Goal: Information Seeking & Learning: Learn about a topic

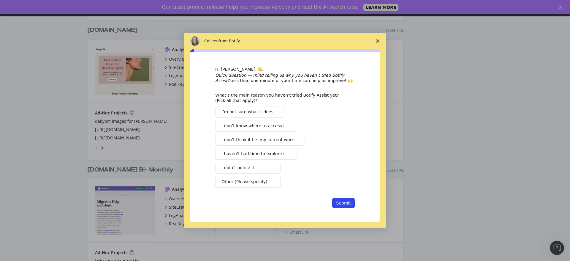
click at [379, 39] on span "Close survey" at bounding box center [377, 41] width 17 height 17
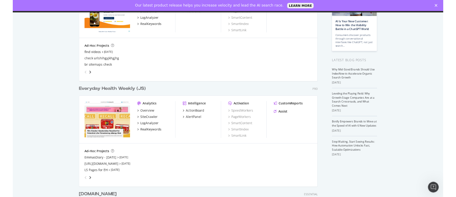
scroll to position [116, 0]
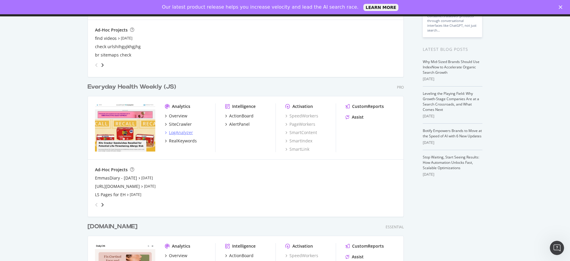
click at [184, 132] on div "LogAnalyzer" at bounding box center [181, 132] width 24 height 6
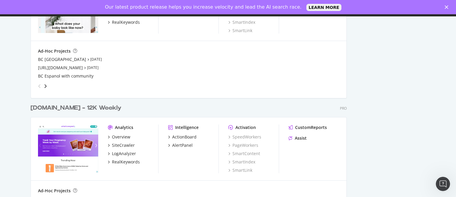
scroll to position [1191, 0]
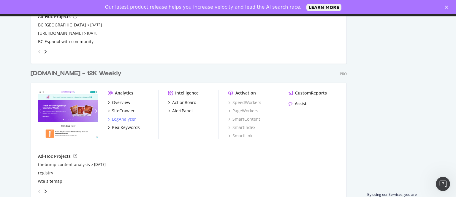
click at [120, 119] on div "LogAnalyzer" at bounding box center [124, 119] width 24 height 6
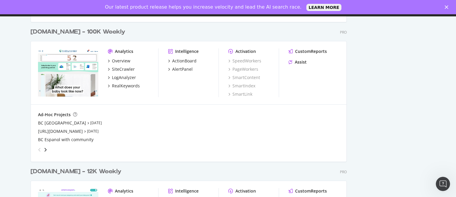
scroll to position [1017, 0]
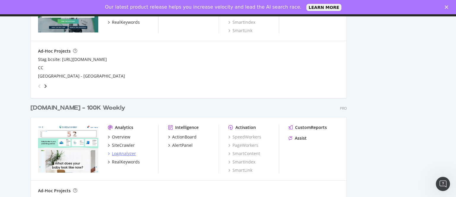
click at [122, 151] on div "LogAnalyzer" at bounding box center [124, 154] width 24 height 6
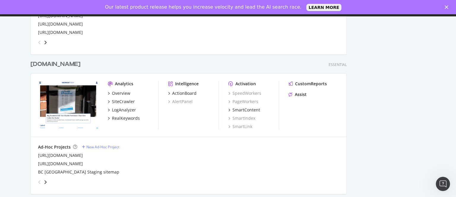
scroll to position [778, 0]
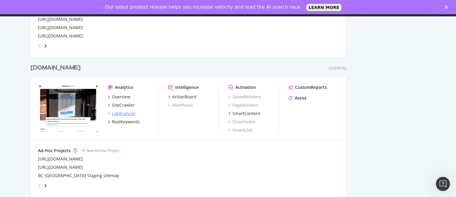
click at [124, 112] on div "LogAnalyzer" at bounding box center [124, 113] width 24 height 6
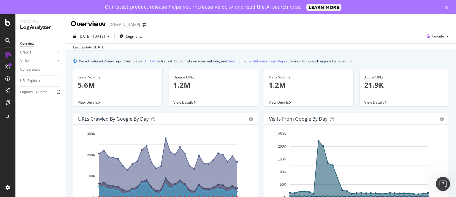
click at [149, 61] on link "AI Bots" at bounding box center [150, 61] width 12 height 6
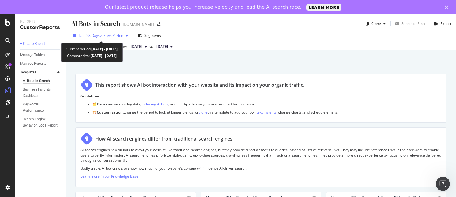
click at [96, 36] on span "Last 28 Days" at bounding box center [89, 35] width 21 height 5
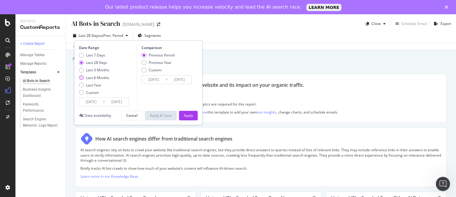
click at [95, 78] on div "Last 6 Months" at bounding box center [97, 77] width 23 height 5
type input "[DATE]"
click at [188, 116] on div "Apply" at bounding box center [188, 115] width 9 height 5
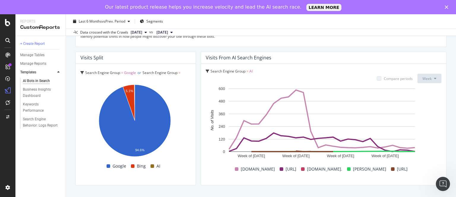
scroll to position [1057, 0]
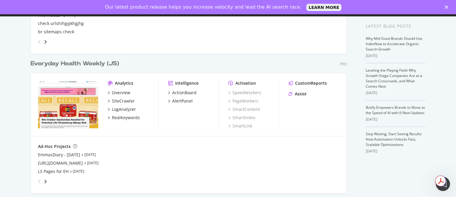
scroll to position [150, 0]
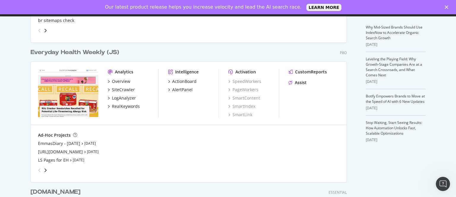
click at [123, 94] on div "Overview SiteCrawler LogAnalyzer RealKeywords" at bounding box center [133, 93] width 50 height 31
click at [123, 97] on div "LogAnalyzer" at bounding box center [124, 98] width 24 height 6
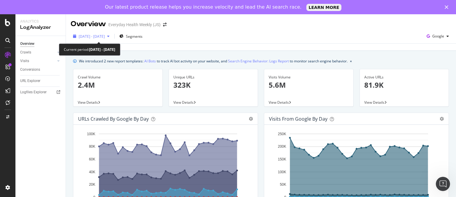
click at [95, 38] on span "[DATE] - [DATE]" at bounding box center [92, 36] width 26 height 5
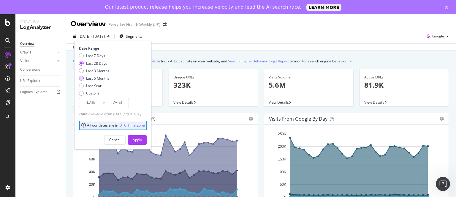
click at [94, 76] on div "Last 6 Months" at bounding box center [97, 78] width 23 height 5
type input "[DATE]"
click at [142, 138] on div "Apply" at bounding box center [137, 139] width 9 height 5
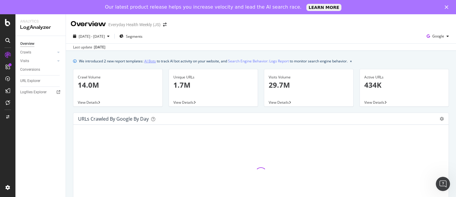
click at [152, 62] on link "AI Bots" at bounding box center [150, 61] width 12 height 6
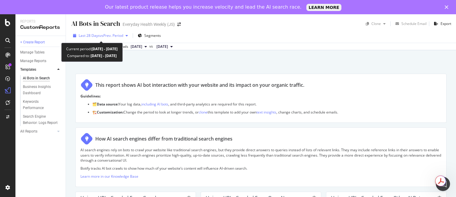
click at [99, 37] on span "Last 28 Days" at bounding box center [89, 35] width 21 height 5
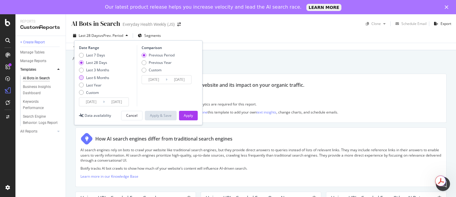
click at [99, 76] on div "Last 6 Months" at bounding box center [97, 77] width 23 height 5
type input "[DATE]"
click at [189, 116] on div "Apply" at bounding box center [188, 115] width 9 height 5
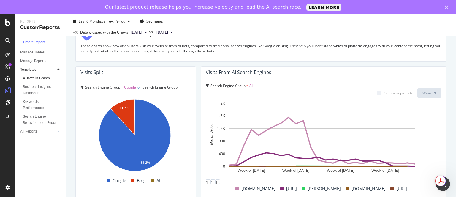
scroll to position [1057, 0]
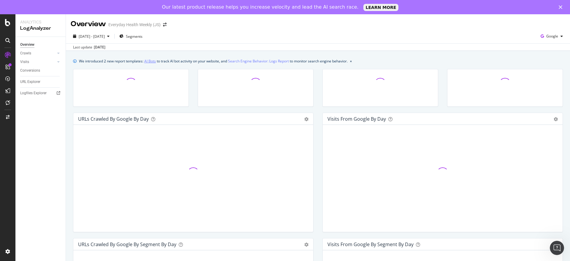
click at [148, 59] on link "AI Bots" at bounding box center [150, 61] width 12 height 6
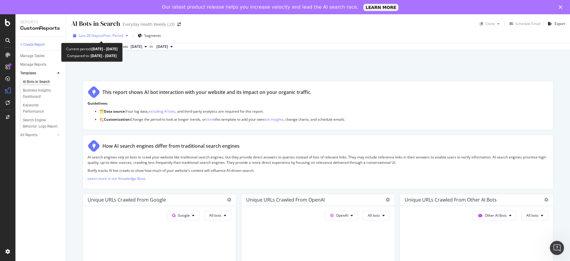
click at [101, 36] on span "vs Prev. Period" at bounding box center [111, 35] width 23 height 5
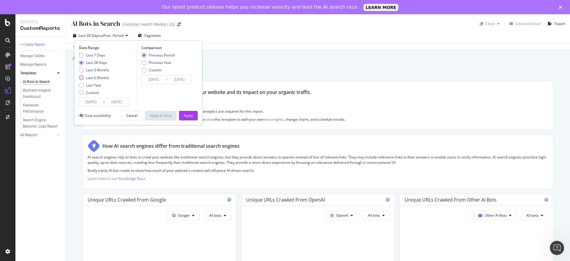
click at [101, 75] on div "Last 6 Months" at bounding box center [97, 77] width 23 height 5
type input "[DATE]"
click at [186, 118] on div "Apply" at bounding box center [188, 115] width 9 height 9
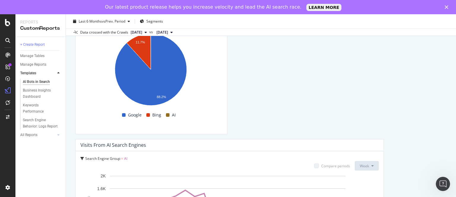
scroll to position [1749, 0]
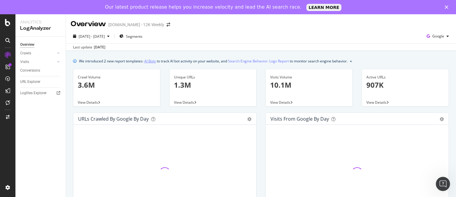
click at [150, 62] on link "AI Bots" at bounding box center [150, 61] width 12 height 6
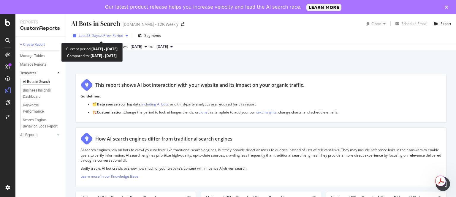
click at [90, 33] on span "Last 28 Days" at bounding box center [89, 35] width 21 height 5
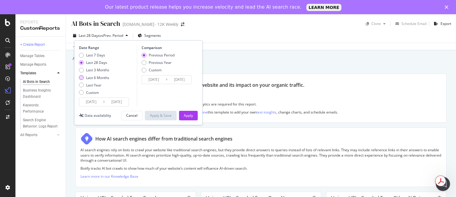
click at [97, 77] on div "Last 6 Months" at bounding box center [97, 77] width 23 height 5
type input "2025/02/14"
type input "2024/08/17"
type input "[DATE]"
click at [189, 116] on div "Apply" at bounding box center [188, 115] width 9 height 5
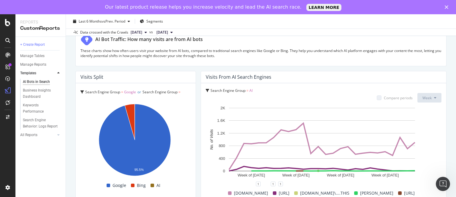
scroll to position [1057, 0]
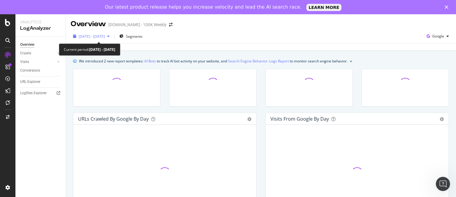
click at [90, 36] on span "2025 Jul. 14th - Aug. 12th" at bounding box center [92, 36] width 26 height 5
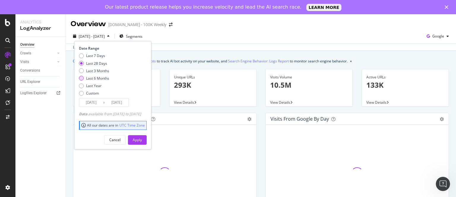
click at [96, 76] on div "Last 6 Months" at bounding box center [97, 78] width 23 height 5
type input "[DATE]"
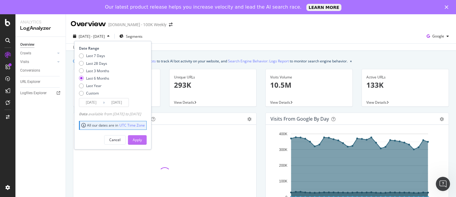
click at [147, 139] on button "Apply" at bounding box center [137, 140] width 19 height 10
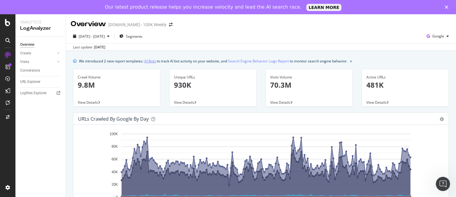
click at [152, 62] on link "AI Bots" at bounding box center [150, 61] width 12 height 6
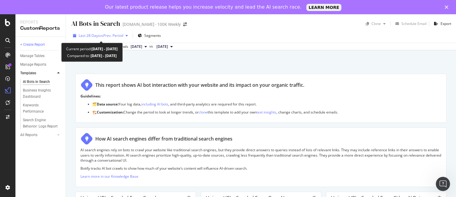
click at [87, 35] on span "Last 28 Days" at bounding box center [89, 35] width 21 height 5
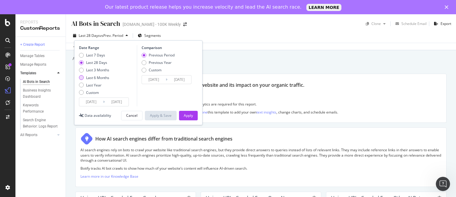
click at [93, 76] on div "Last 6 Months" at bounding box center [97, 77] width 23 height 5
type input "[DATE]"
click at [185, 115] on div "Apply" at bounding box center [188, 115] width 9 height 5
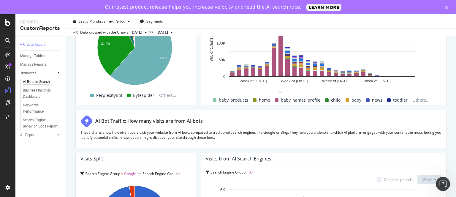
scroll to position [1057, 0]
